Goal: Use online tool/utility: Utilize a website feature to perform a specific function

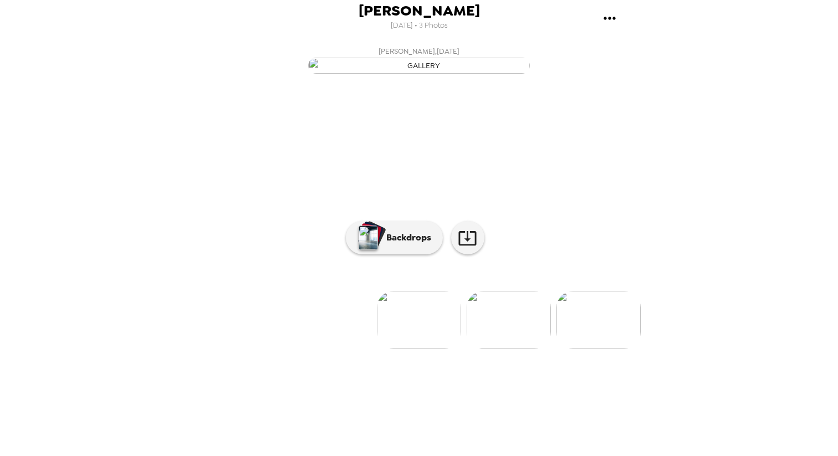
scroll to position [15, 0]
click at [404, 244] on p "Backdrops" at bounding box center [406, 237] width 50 height 13
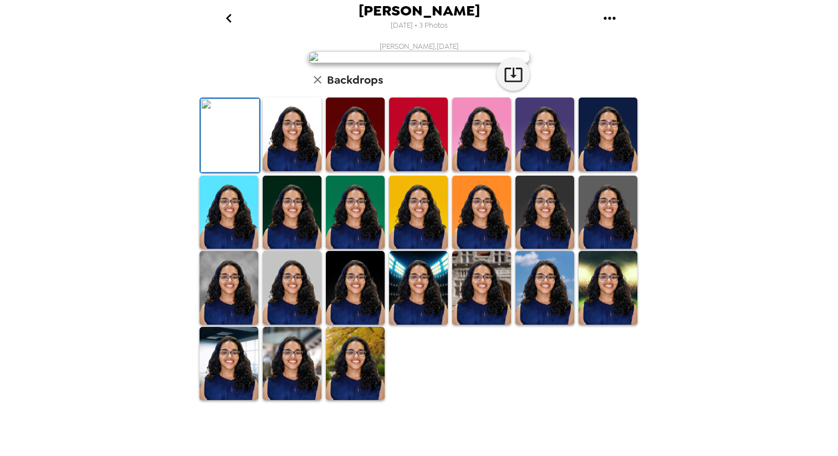
click at [298, 171] on img at bounding box center [292, 135] width 59 height 74
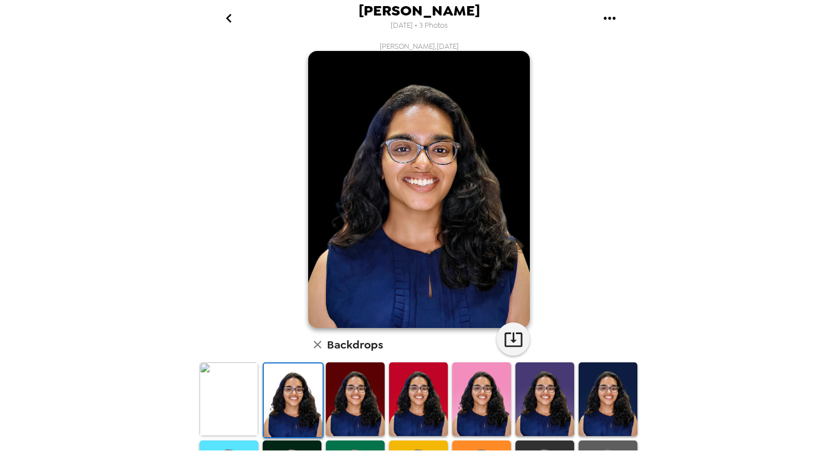
click at [357, 389] on img at bounding box center [355, 399] width 59 height 74
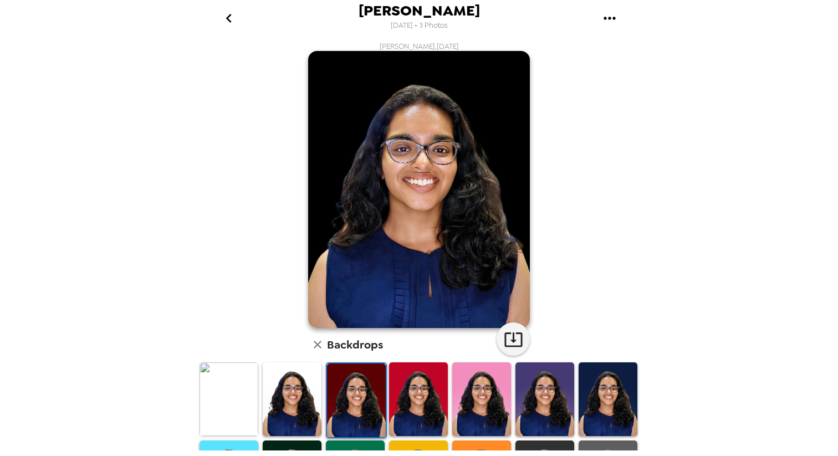
click at [296, 408] on img at bounding box center [292, 399] width 59 height 74
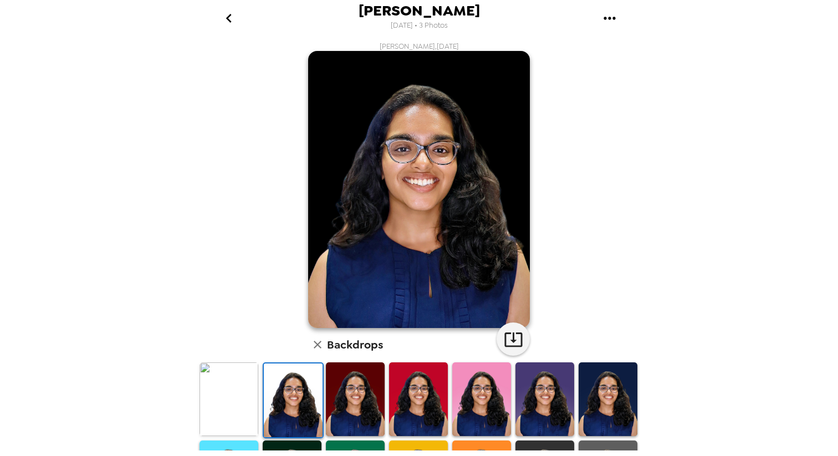
click at [355, 401] on img at bounding box center [355, 399] width 59 height 74
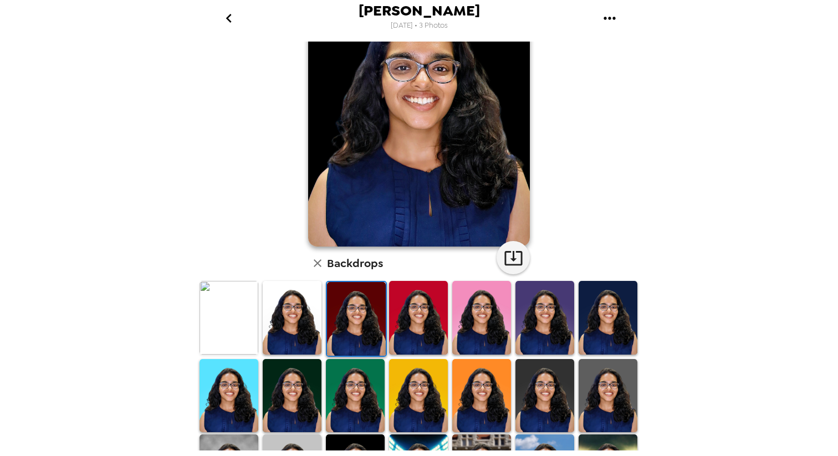
scroll to position [89, 0]
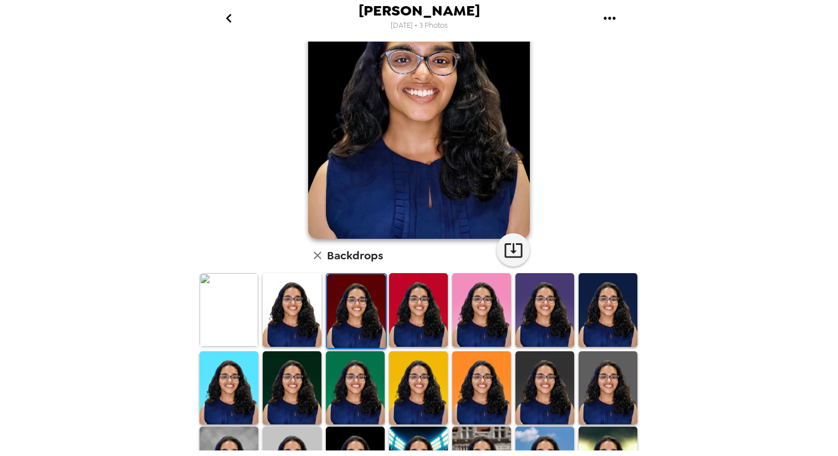
click at [303, 395] on img at bounding box center [292, 388] width 59 height 74
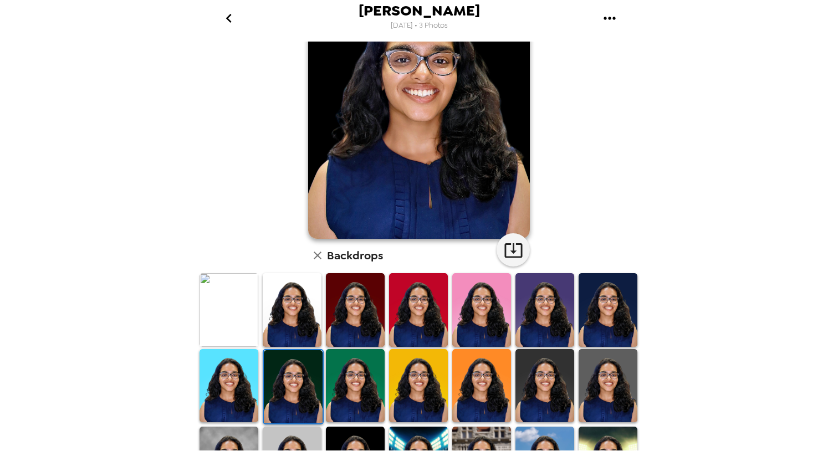
click at [372, 377] on img at bounding box center [355, 386] width 59 height 74
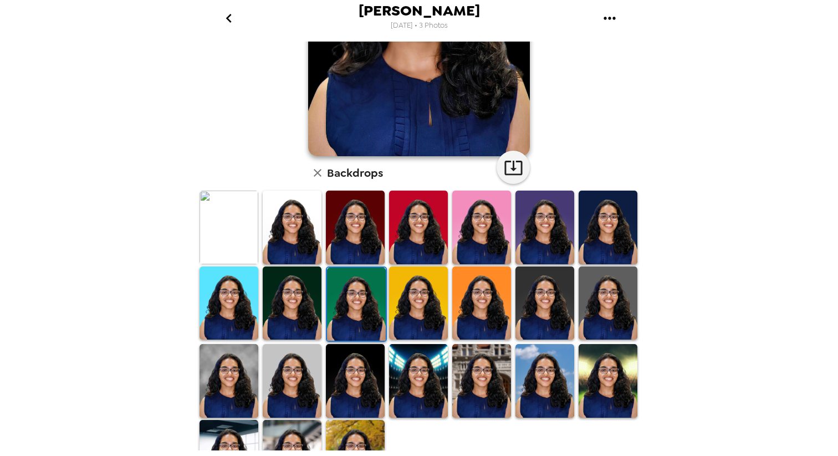
scroll to position [216, 0]
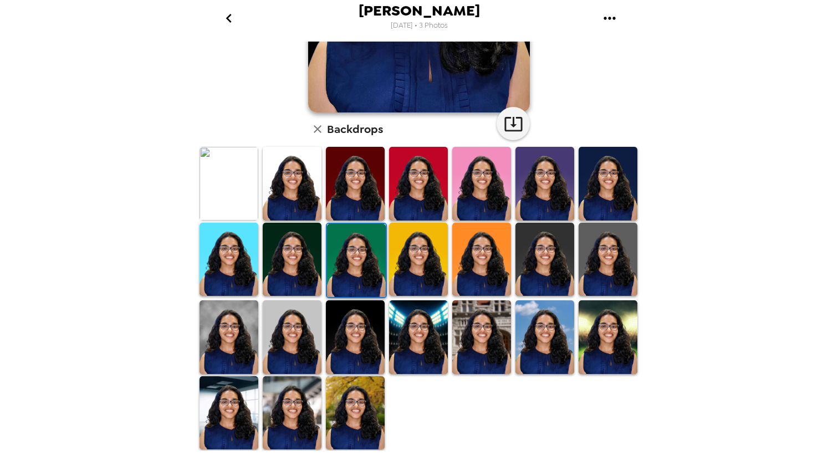
click at [284, 193] on img at bounding box center [292, 184] width 59 height 74
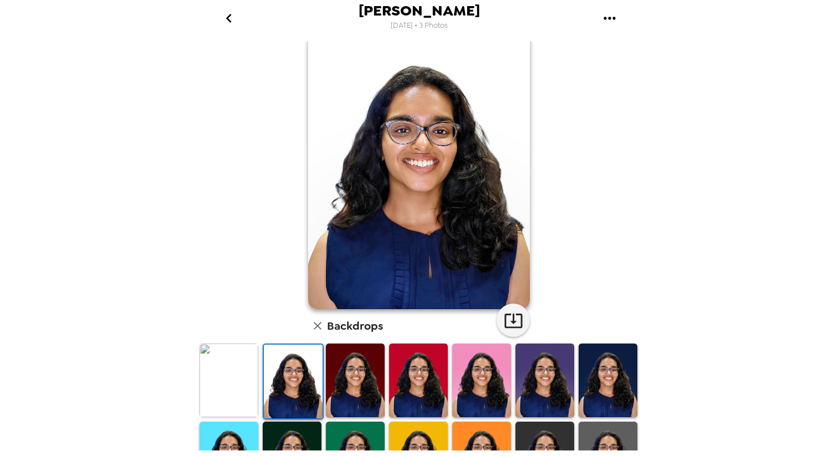
scroll to position [18, 0]
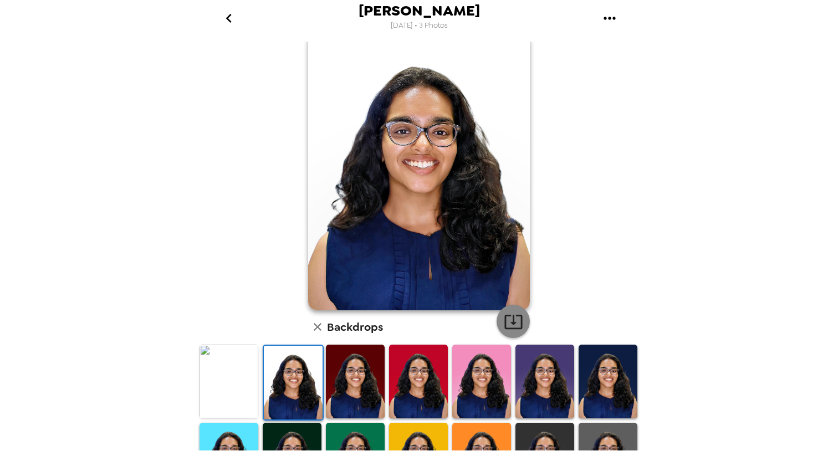
click at [501, 320] on button "button" at bounding box center [512, 321] width 33 height 33
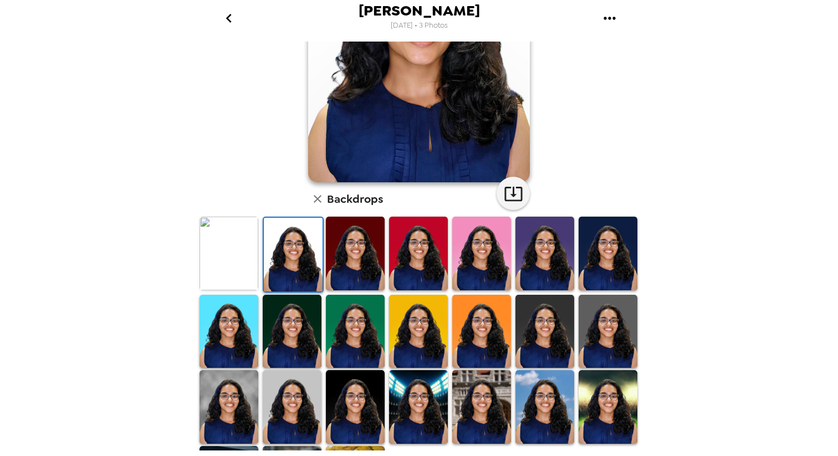
scroll to position [136, 0]
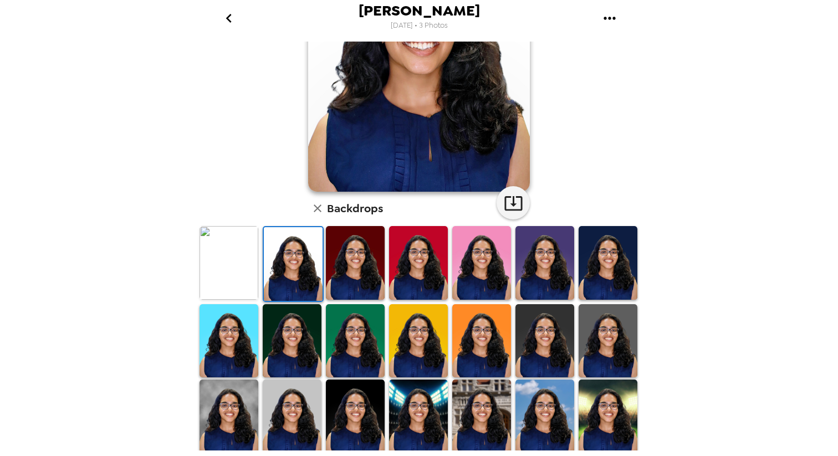
click at [243, 263] on img at bounding box center [228, 263] width 59 height 74
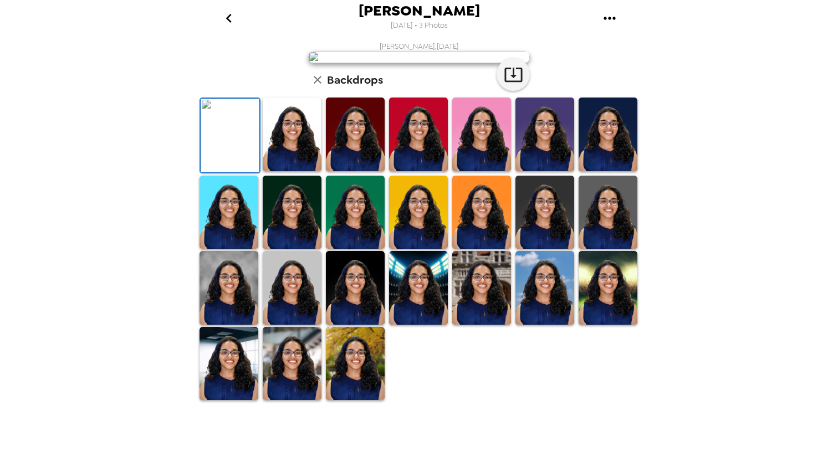
scroll to position [216, 0]
click at [366, 325] on img at bounding box center [355, 288] width 59 height 74
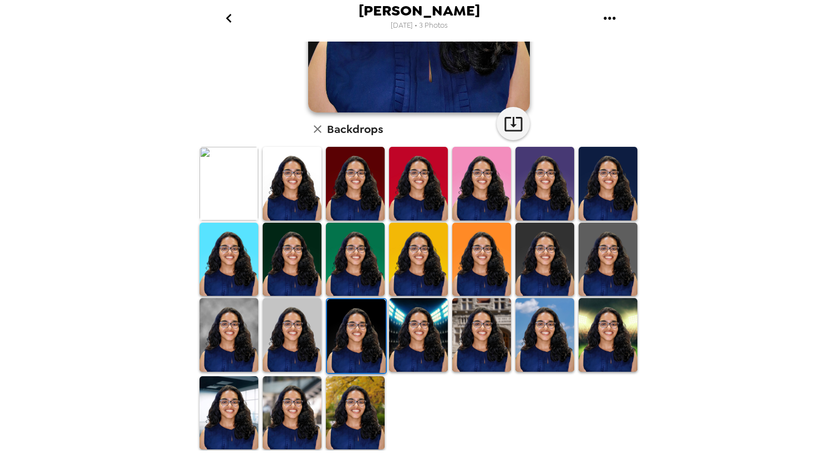
click at [296, 342] on img at bounding box center [292, 335] width 59 height 74
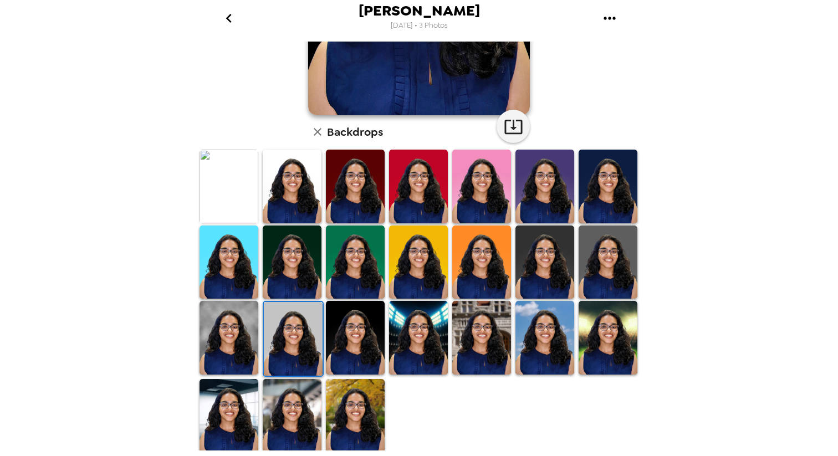
scroll to position [215, 0]
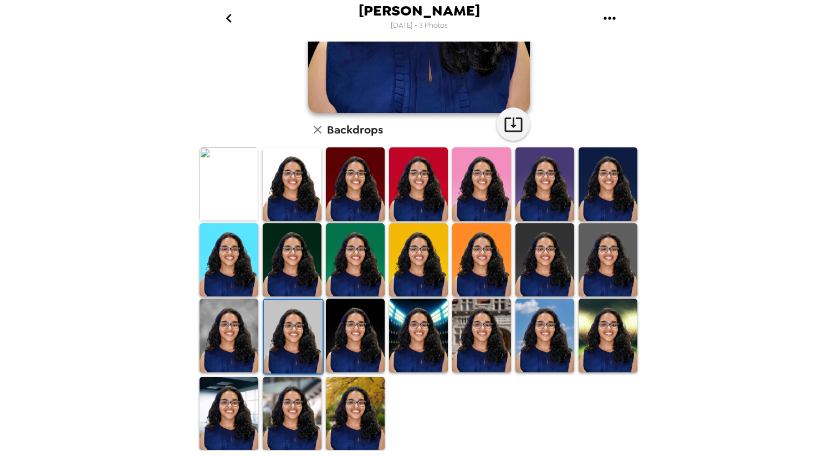
click at [312, 319] on img at bounding box center [293, 337] width 59 height 74
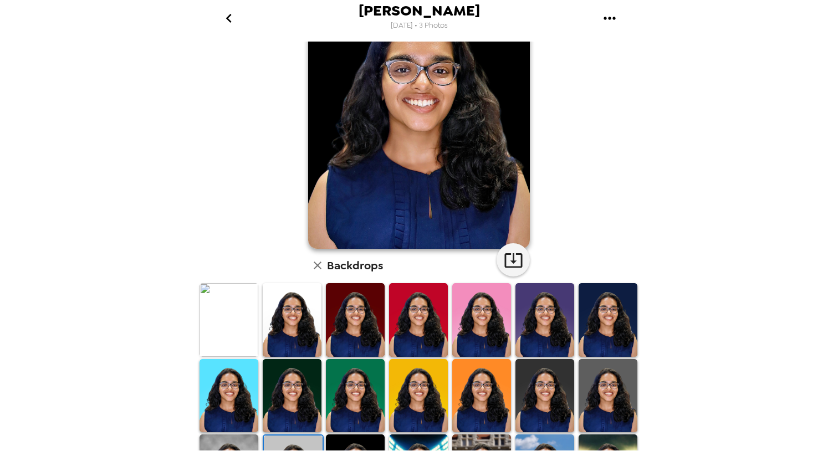
scroll to position [80, 0]
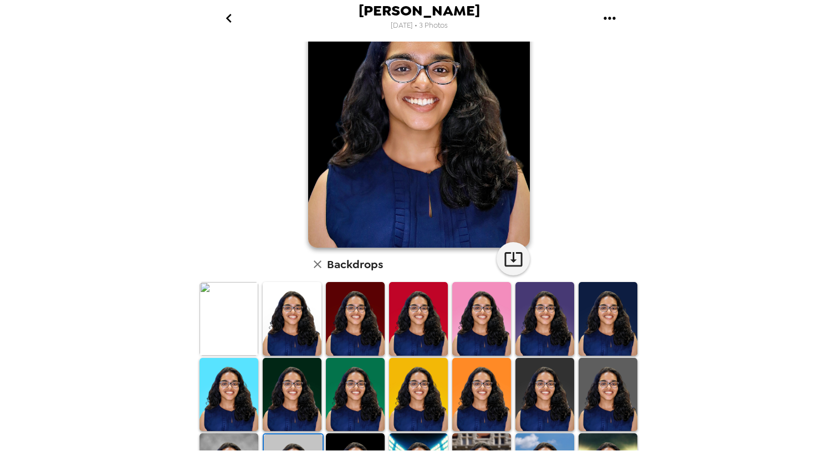
click at [294, 335] on img at bounding box center [292, 319] width 59 height 74
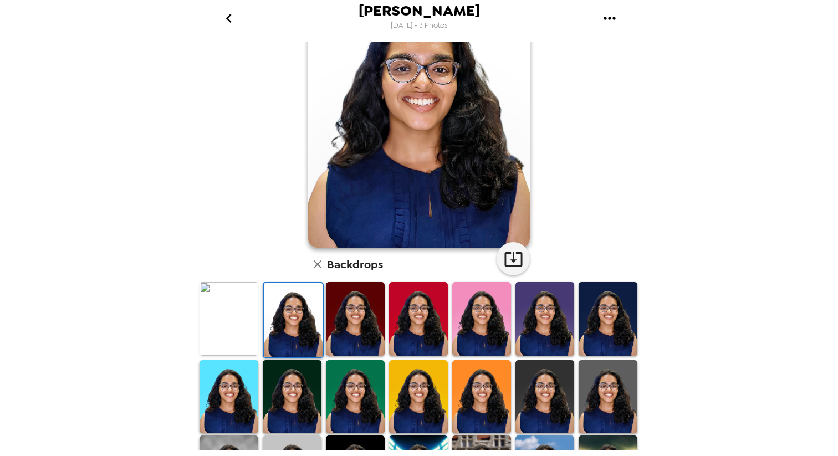
scroll to position [216, 0]
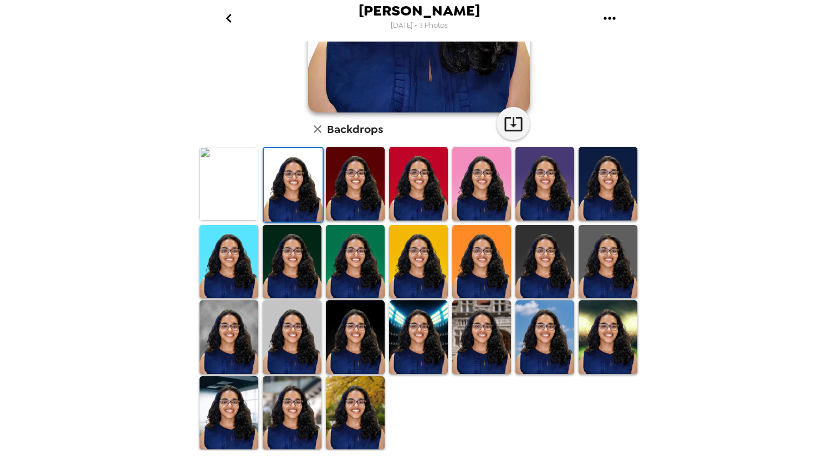
click at [294, 335] on img at bounding box center [292, 337] width 59 height 74
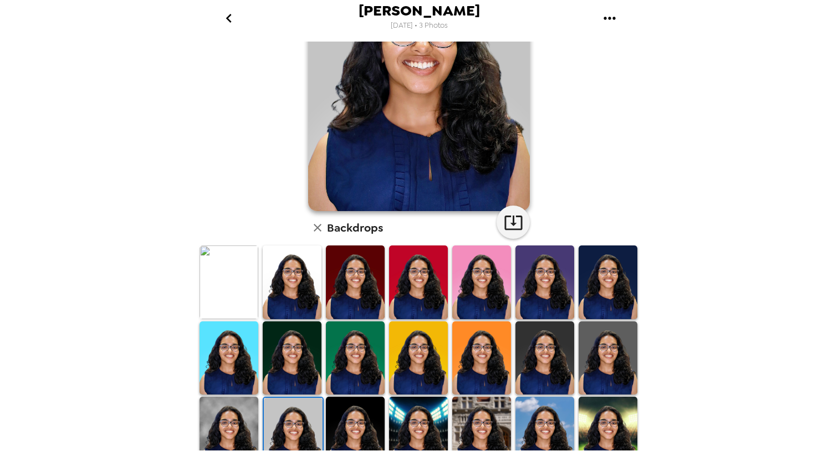
scroll to position [0, 0]
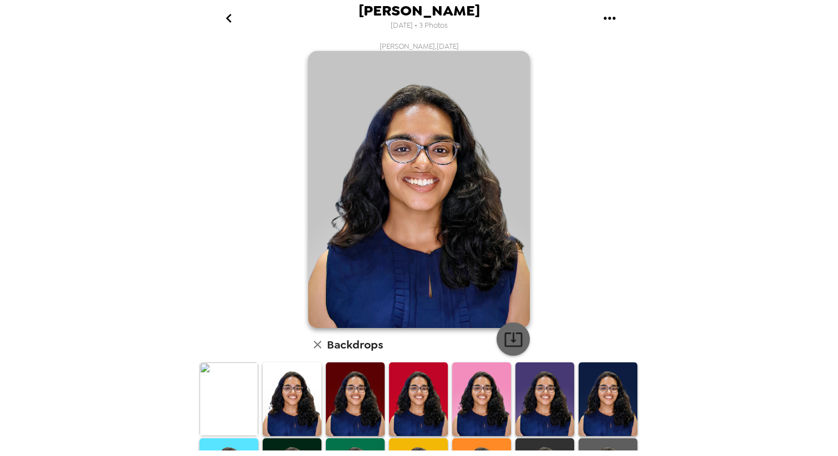
click at [513, 347] on icon "button" at bounding box center [513, 339] width 18 height 14
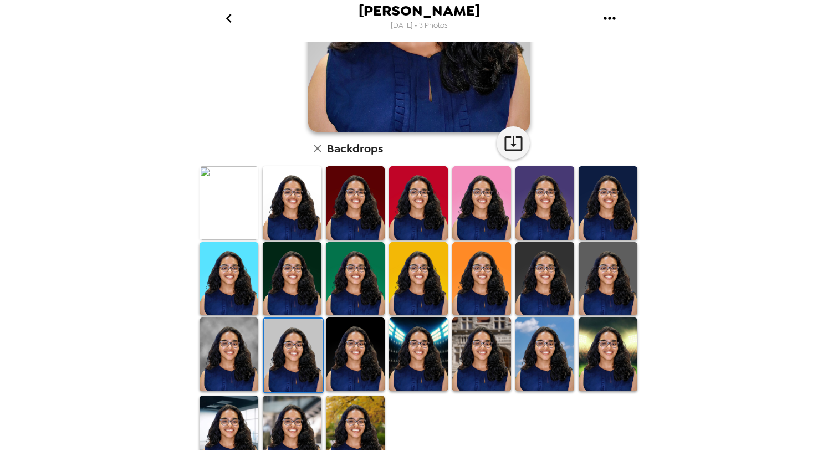
scroll to position [216, 0]
